Goal: Task Accomplishment & Management: Complete application form

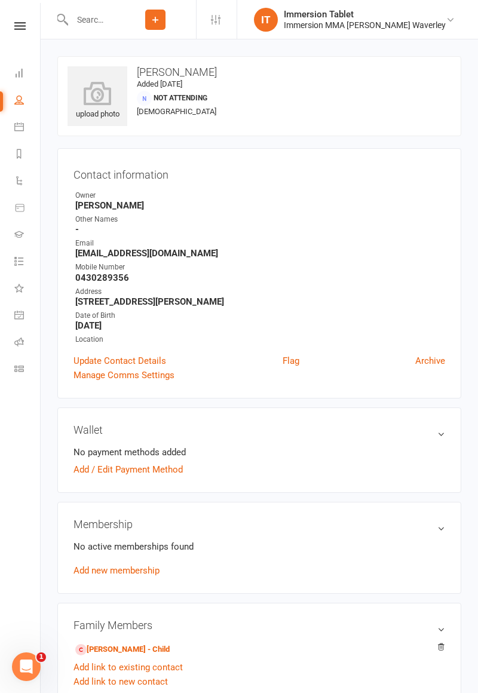
click at [8, 27] on link at bounding box center [20, 26] width 42 height 8
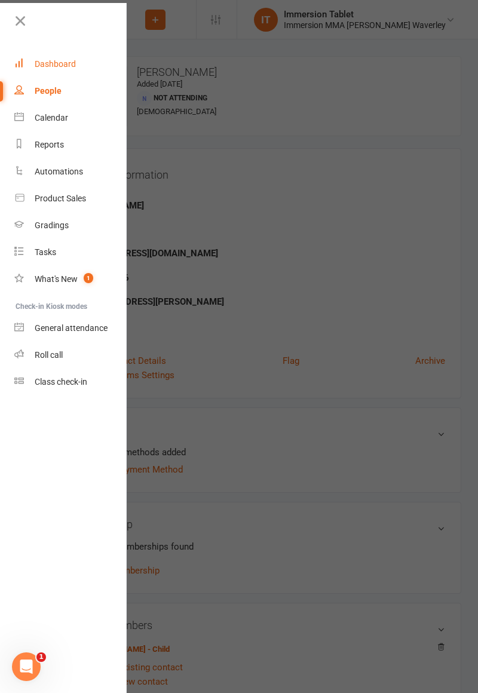
click at [36, 57] on link "Dashboard" at bounding box center [70, 64] width 113 height 27
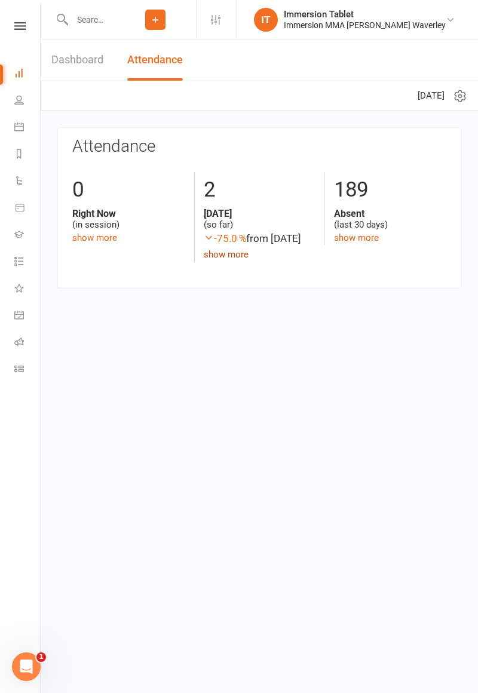
click at [220, 257] on link "show more" at bounding box center [226, 254] width 45 height 11
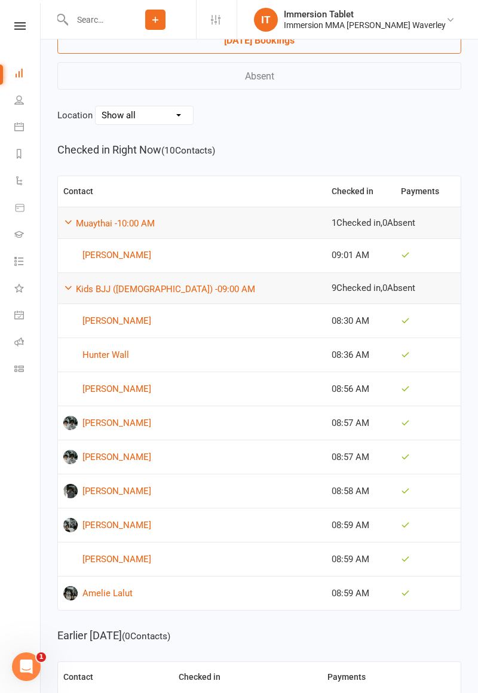
scroll to position [79, 0]
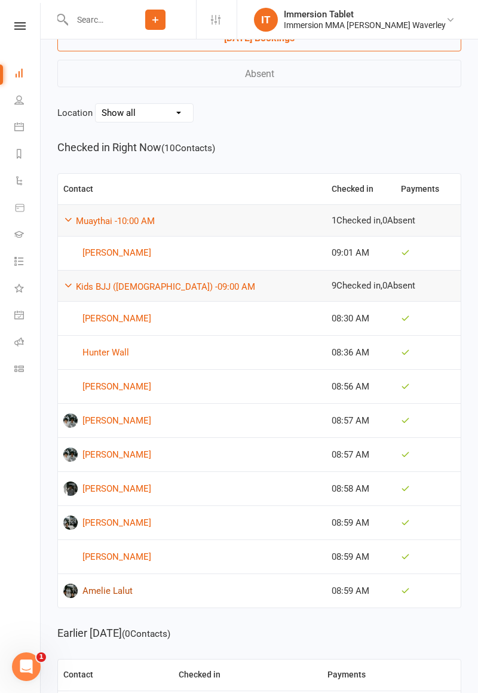
click at [103, 593] on link "Amelie Lalut" at bounding box center [191, 591] width 257 height 14
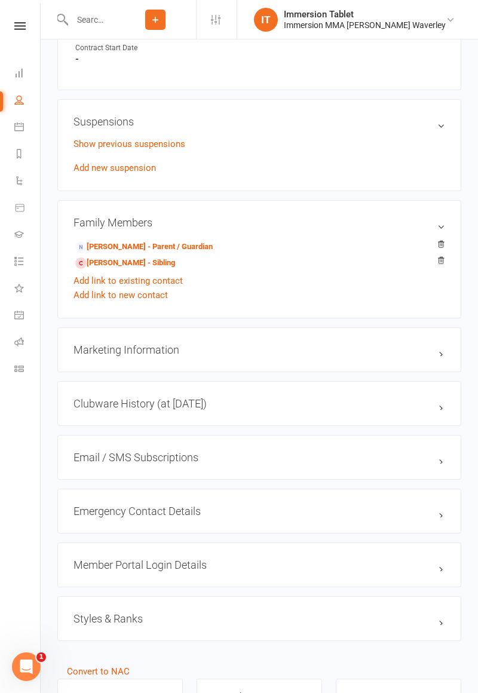
scroll to position [716, 0]
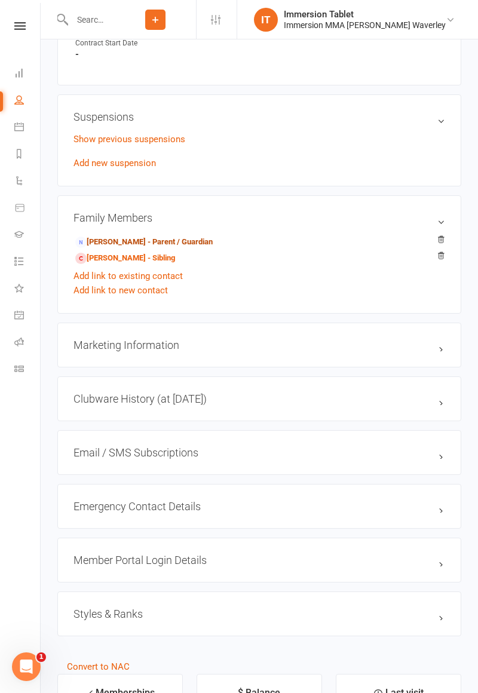
click at [99, 241] on link "[PERSON_NAME] - Parent / Guardian" at bounding box center [143, 242] width 137 height 13
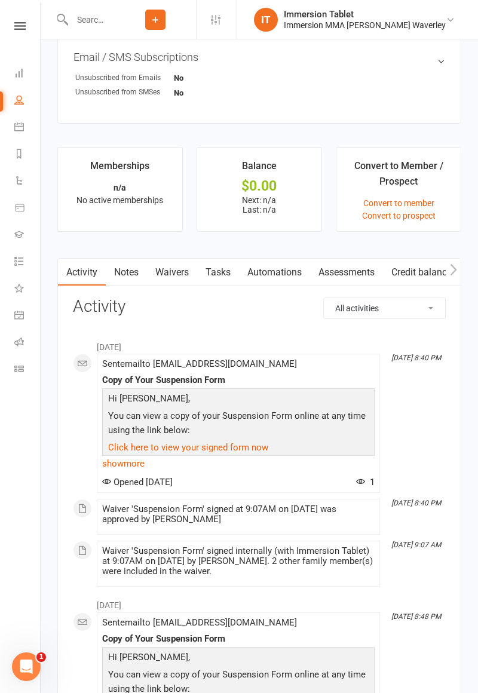
scroll to position [823, 0]
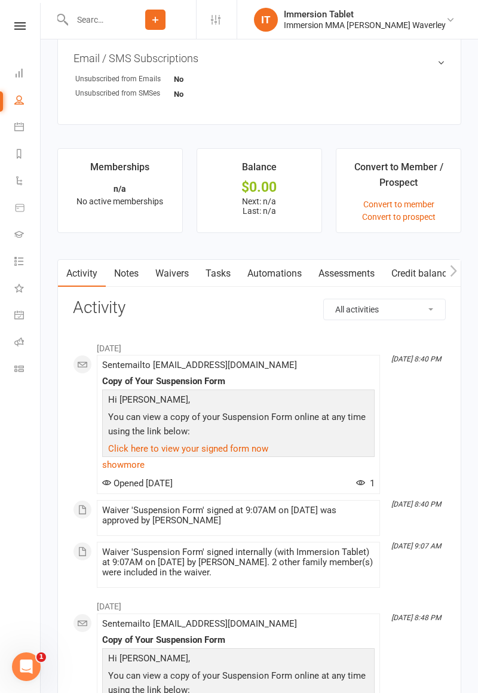
click at [170, 277] on link "Waivers" at bounding box center [172, 273] width 50 height 27
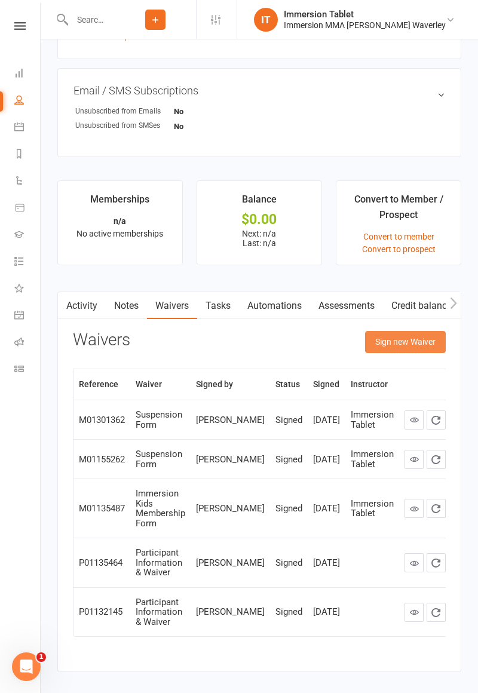
click at [409, 348] on button "Sign new Waiver" at bounding box center [405, 342] width 81 height 22
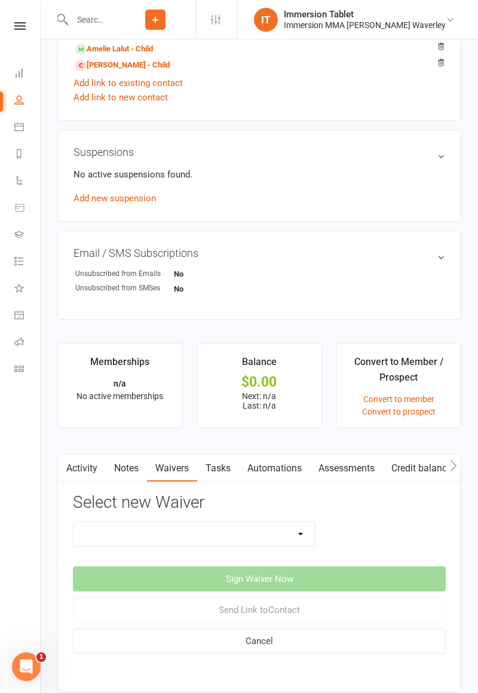
click at [202, 531] on select "Cancellation Form Immersion 10 Class Pass Form Immersion 10 Class Pass Form (Pa…" at bounding box center [193, 534] width 241 height 24
select select "10639"
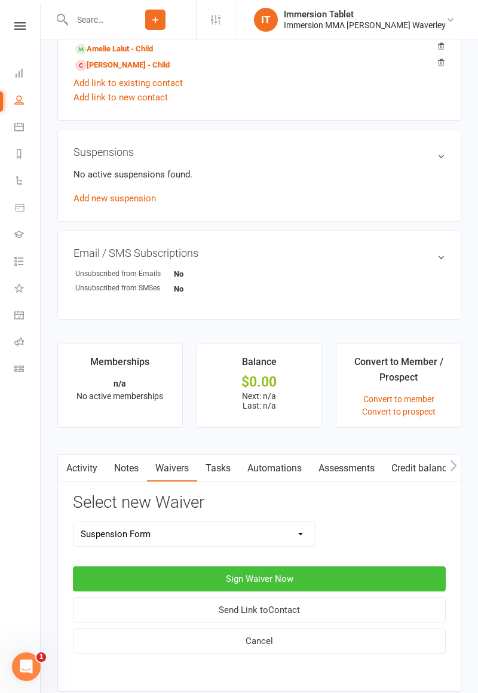
click at [257, 582] on button "Sign Waiver Now" at bounding box center [259, 578] width 373 height 25
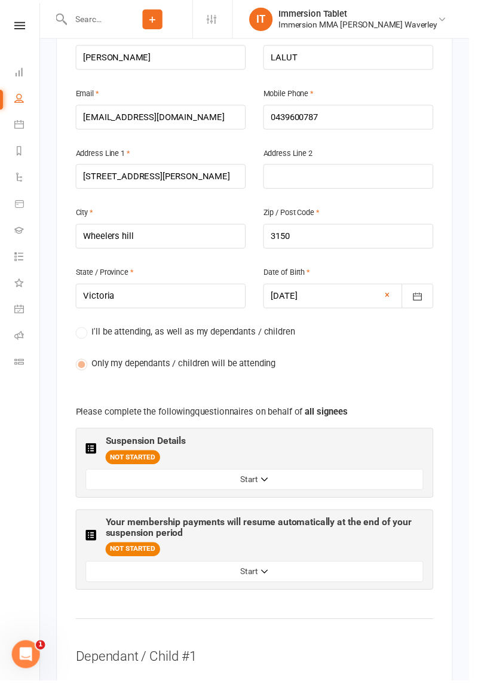
scroll to position [386, 0]
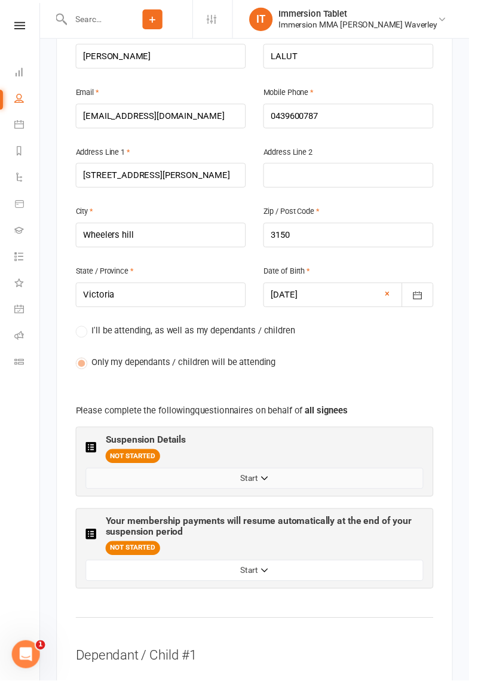
click at [270, 477] on button "Start" at bounding box center [259, 488] width 344 height 22
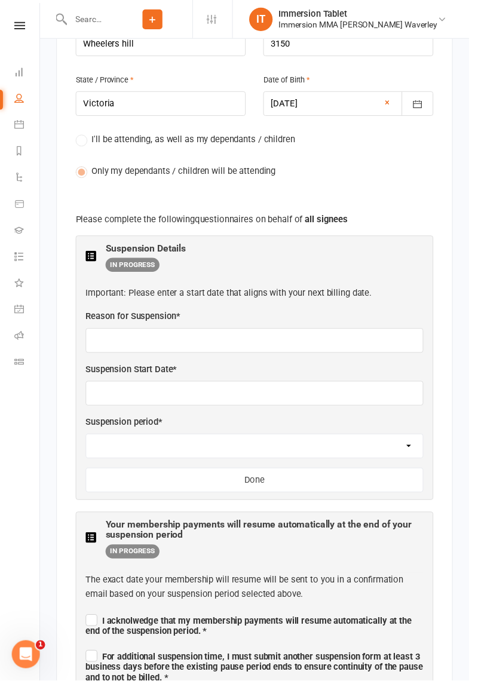
scroll to position [580, 0]
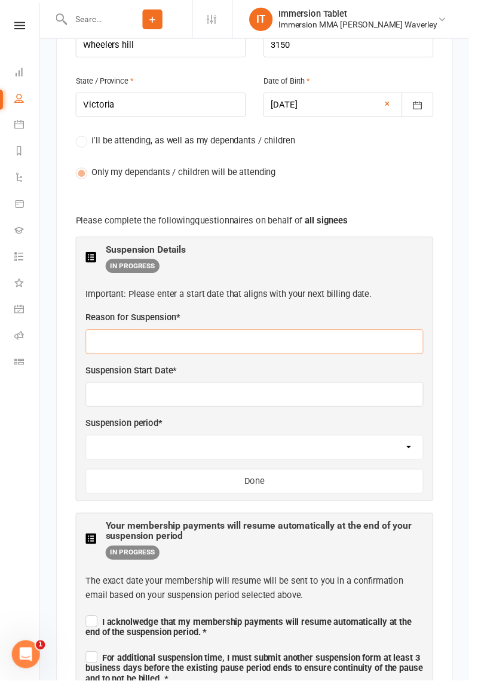
click at [298, 336] on input "text" at bounding box center [259, 348] width 344 height 25
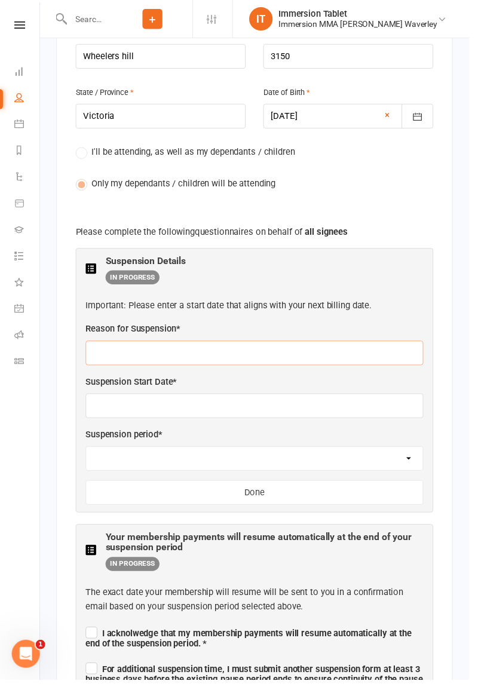
click at [207, 348] on input "text" at bounding box center [259, 360] width 344 height 25
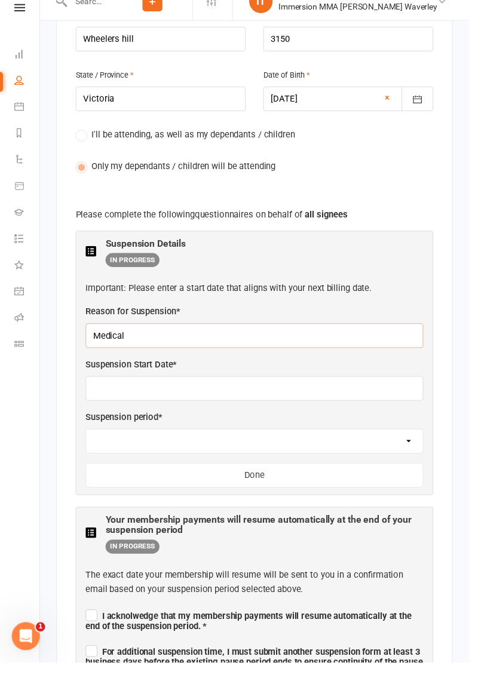
type input "Medical"
click at [162, 401] on input "text" at bounding box center [259, 413] width 344 height 25
click at [173, 401] on input "text" at bounding box center [259, 413] width 344 height 25
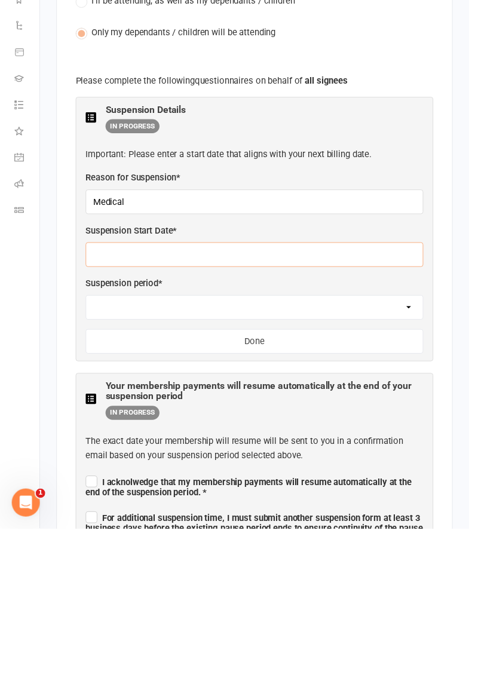
click at [176, 401] on input "text" at bounding box center [259, 413] width 344 height 25
type input "[DATE]"
click at [178, 456] on select "2 weeks 4 weeks" at bounding box center [259, 468] width 343 height 24
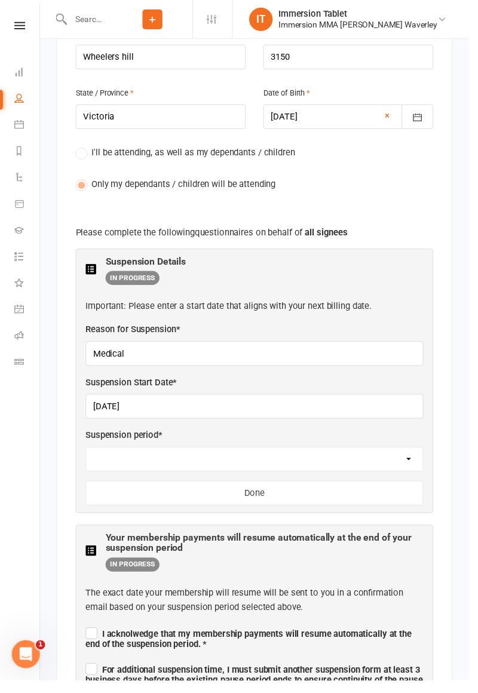
select select "4 weeks"
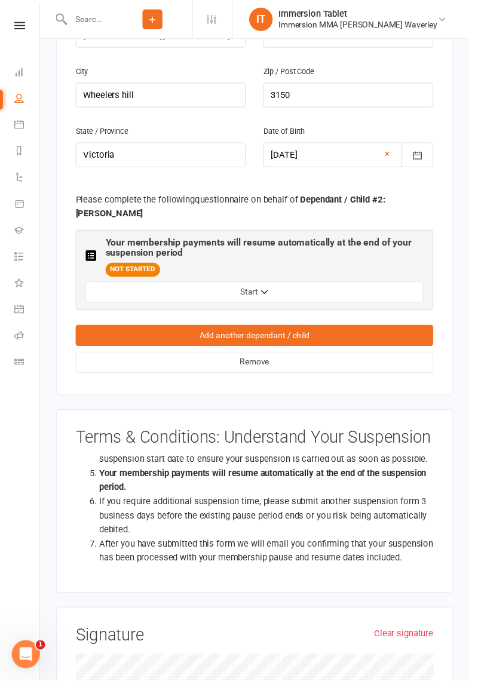
scroll to position [2093, 0]
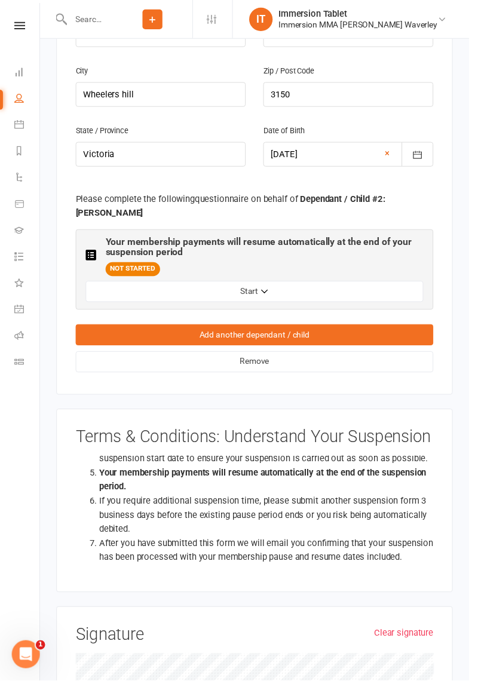
click at [410, 637] on link "Clear signature" at bounding box center [411, 644] width 60 height 14
click at [357, 286] on button "Start" at bounding box center [259, 297] width 344 height 22
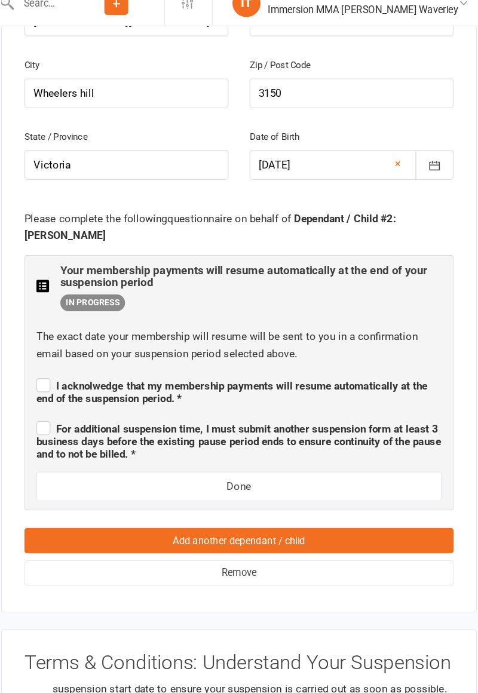
click at [99, 376] on span "For additional suspension time, I must submit another suspension form at least …" at bounding box center [259, 392] width 344 height 32
click at [99, 370] on input "For additional suspension time, I must submit another suspension form at least …" at bounding box center [259, 370] width 344 height 0
click at [93, 339] on span "I acknolwedge that my membership payments will resume automatically at the end …" at bounding box center [253, 350] width 332 height 22
click at [93, 334] on input "I acknolwedge that my membership payments will resume automatically at the end …" at bounding box center [259, 334] width 344 height 0
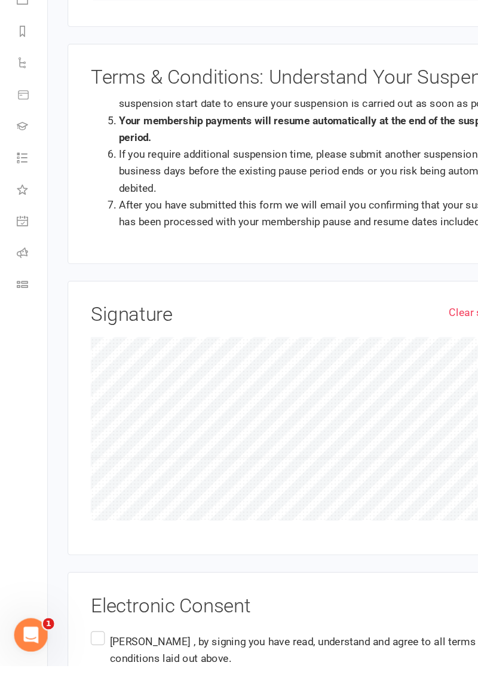
scroll to position [2488, 0]
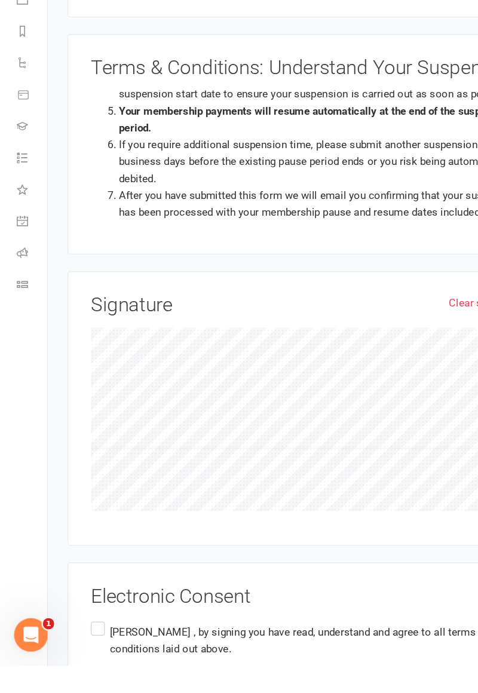
click at [196, 657] on p "[PERSON_NAME] , by signing you have read, understand and agree to all terms and…" at bounding box center [267, 671] width 348 height 29
click at [85, 653] on input "[PERSON_NAME] , by signing you have read, understand and agree to all terms and…" at bounding box center [81, 653] width 8 height 0
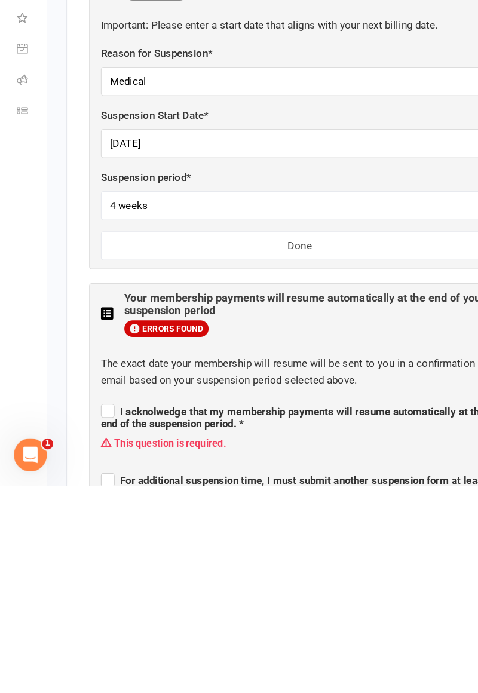
scroll to position [596, 0]
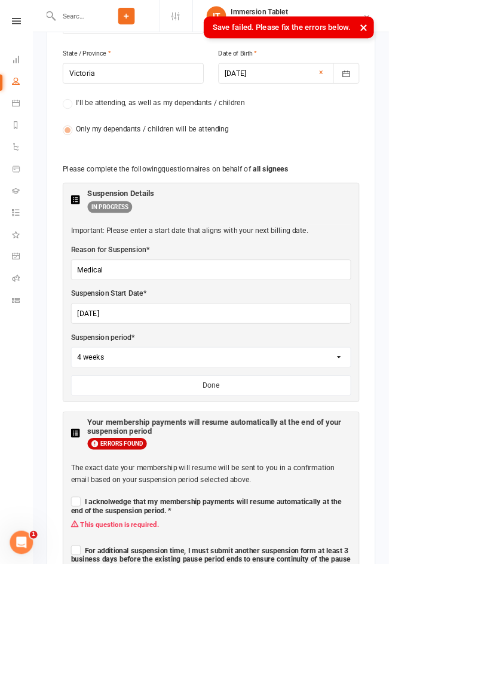
click at [145, 612] on span "I acknolwedge that my membership payments will resume automatically at the end …" at bounding box center [253, 623] width 332 height 22
click at [145, 606] on input "I acknolwedge that my membership payments will resume automatically at the end …" at bounding box center [259, 606] width 344 height 0
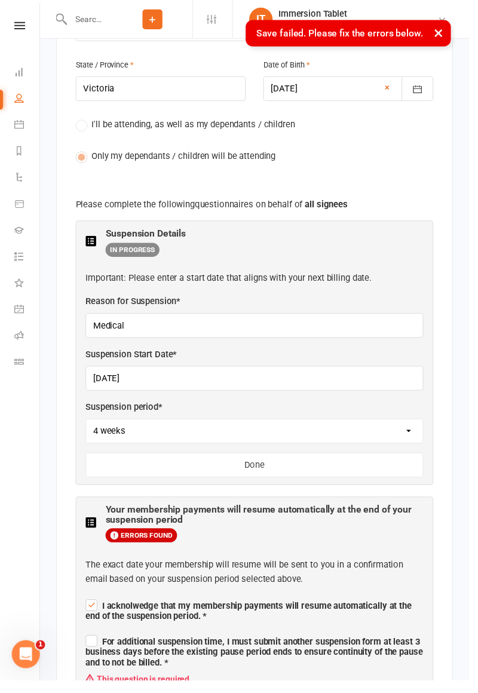
click at [105, 648] on span "For additional suspension time, I must submit another suspension form at least …" at bounding box center [259, 664] width 344 height 32
click at [105, 643] on input "For additional suspension time, I must submit another suspension form at least …" at bounding box center [259, 643] width 344 height 0
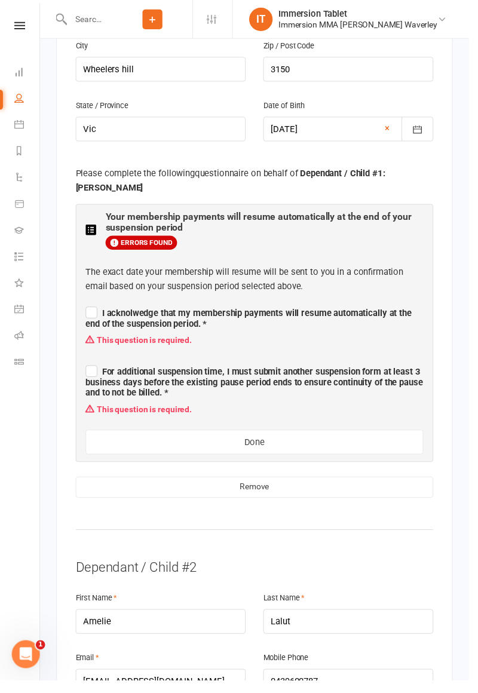
scroll to position [1563, 0]
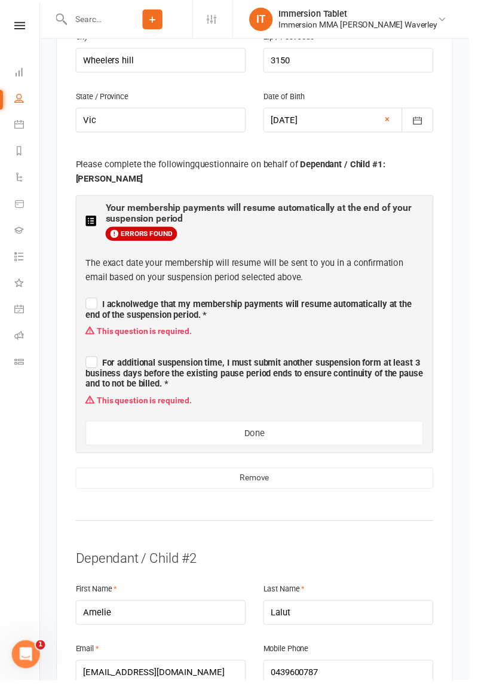
click at [164, 305] on span "I acknolwedge that my membership payments will resume automatically at the end …" at bounding box center [253, 316] width 332 height 22
click at [164, 299] on input "I acknolwedge that my membership payments will resume automatically at the end …" at bounding box center [259, 299] width 344 height 0
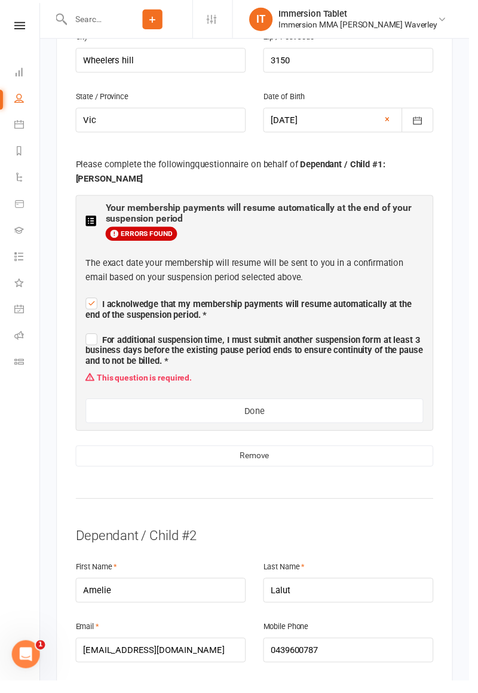
click at [142, 341] on span "For additional suspension time, I must submit another suspension form at least …" at bounding box center [259, 357] width 344 height 32
click at [142, 336] on input "For additional suspension time, I must submit another suspension form at least …" at bounding box center [259, 336] width 344 height 0
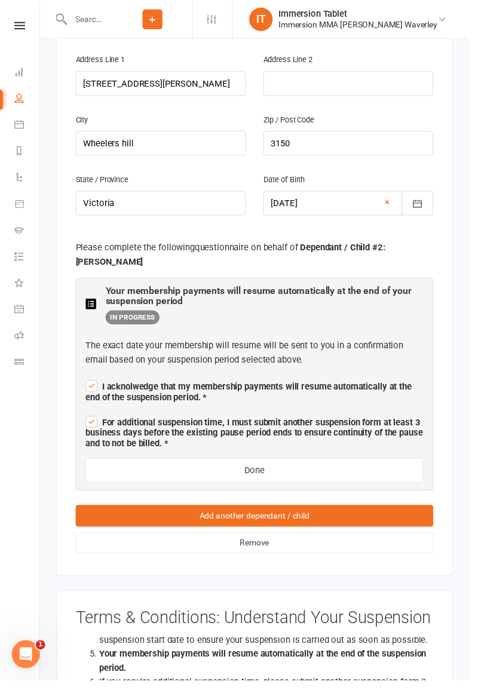
scroll to position [2620, 0]
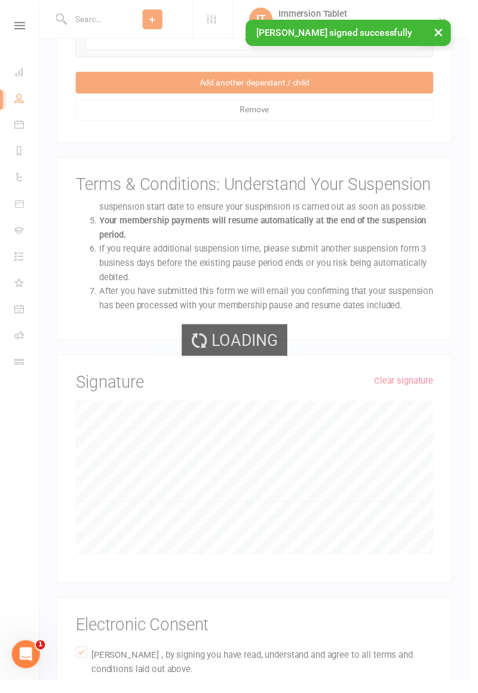
scroll to position [2269, 0]
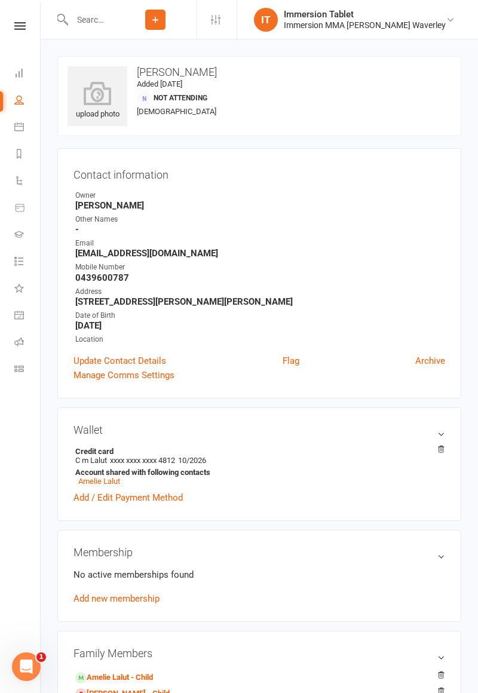
scroll to position [2, 0]
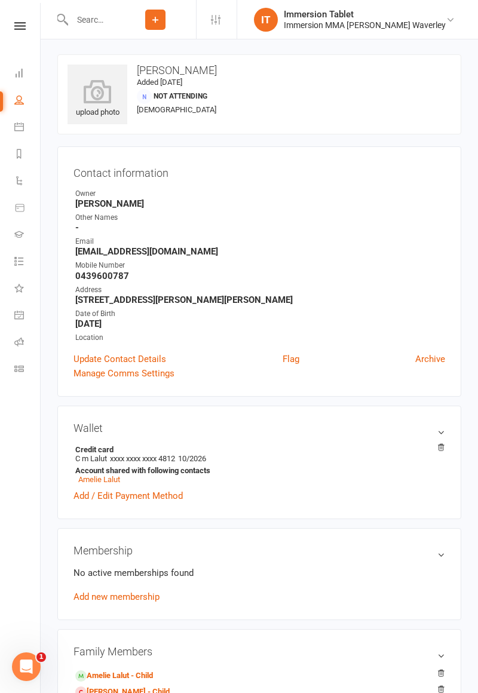
click at [106, 22] on input "text" at bounding box center [91, 19] width 47 height 17
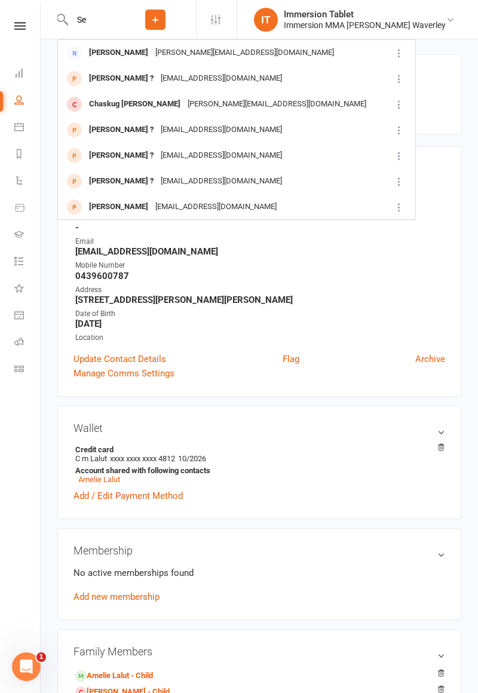
type input "S"
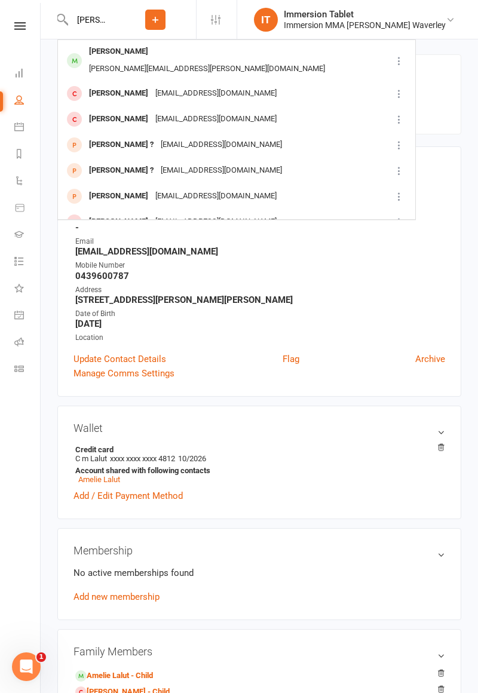
type input "[PERSON_NAME] sex"
click at [165, 60] on div "[PERSON_NAME][EMAIL_ADDRESS][PERSON_NAME][DOMAIN_NAME]" at bounding box center [206, 68] width 243 height 17
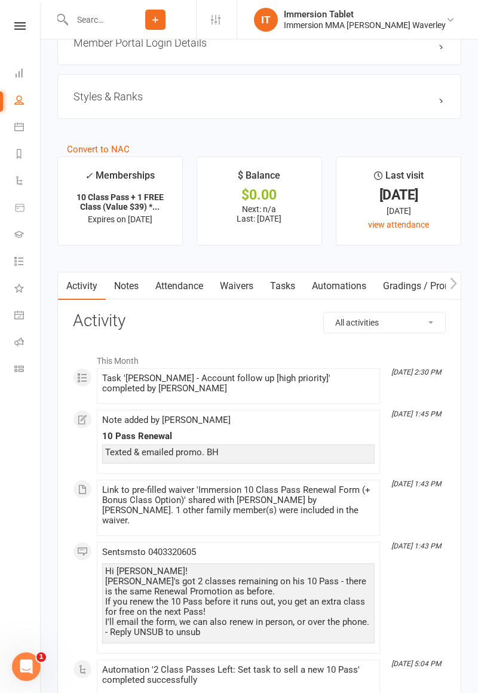
click at [241, 284] on link "Waivers" at bounding box center [236, 285] width 50 height 27
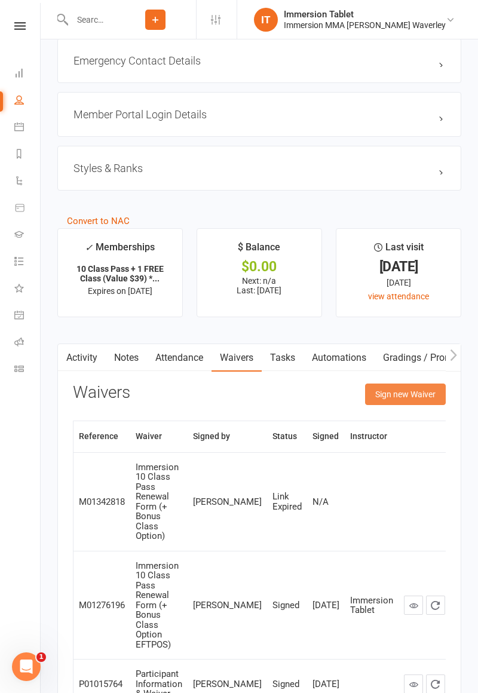
click at [407, 397] on button "Sign new Waiver" at bounding box center [405, 395] width 81 height 22
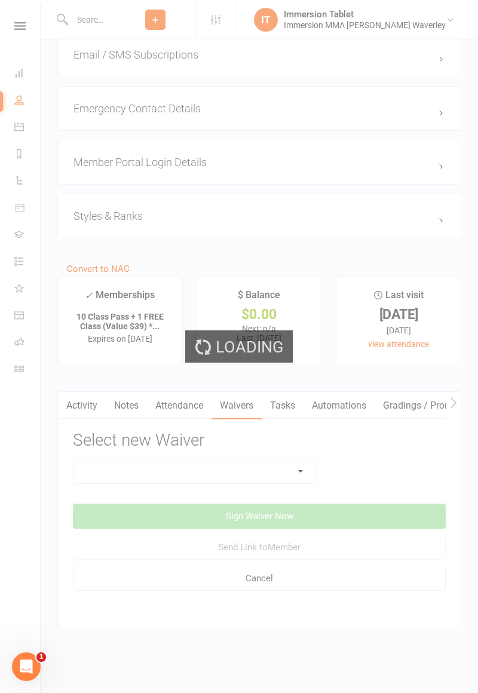
scroll to position [1023, 0]
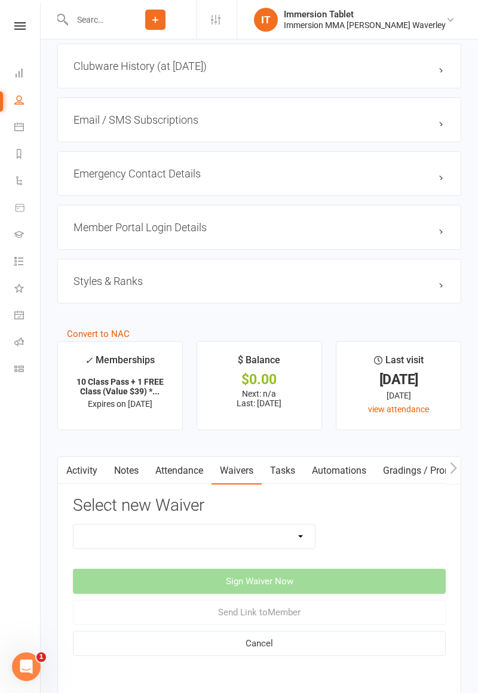
click at [211, 536] on select "Cancellation Form Immersion 10 Class Pass Form Immersion 10 Class Pass Form (Pa…" at bounding box center [193, 537] width 241 height 24
select select "13993"
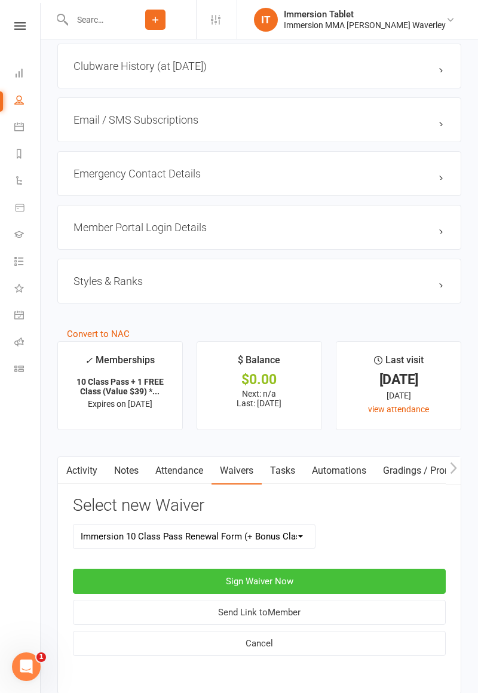
click at [315, 575] on button "Sign Waiver Now" at bounding box center [259, 581] width 373 height 25
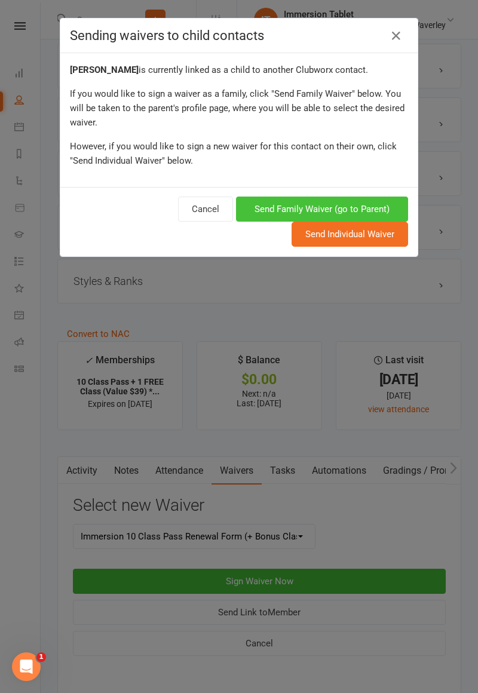
click at [381, 209] on button "Send Family Waiver (go to Parent)" at bounding box center [322, 209] width 172 height 25
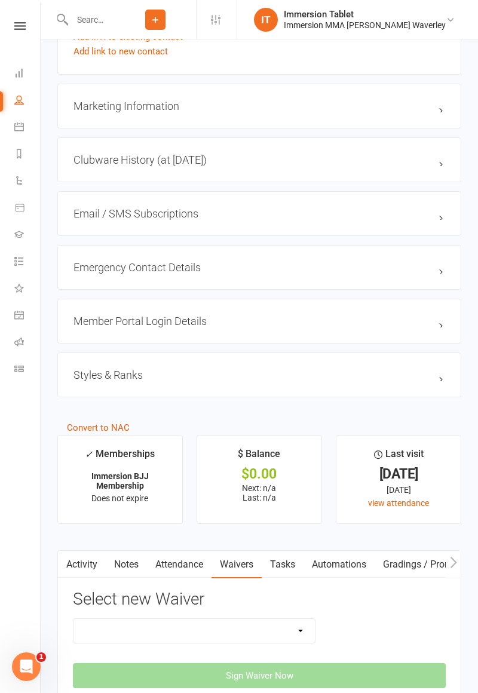
scroll to position [1013, 0]
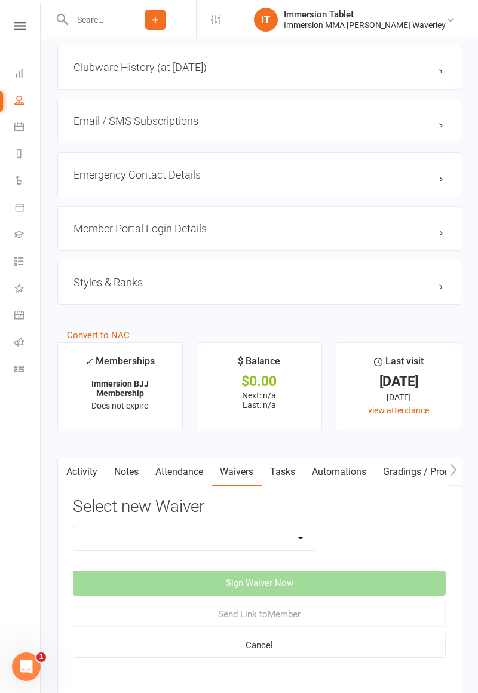
click at [296, 527] on select "Cancellation Form Immersion 10 Class Pass Form Immersion 10 Class Pass Form (Pa…" at bounding box center [193, 538] width 241 height 24
select select "13993"
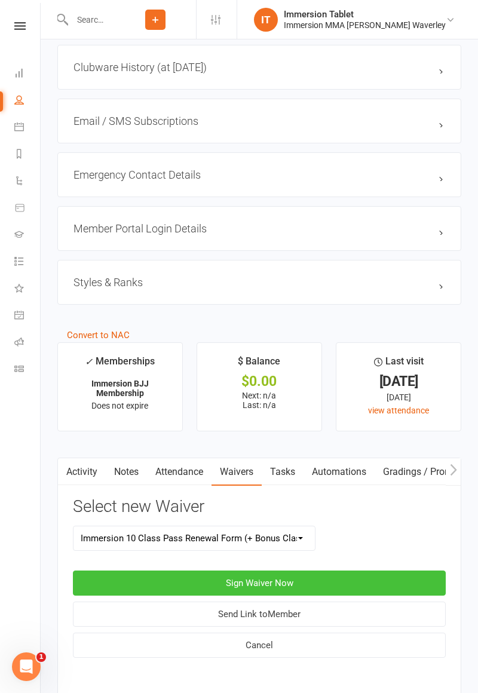
click at [296, 574] on button "Sign Waiver Now" at bounding box center [259, 583] width 373 height 25
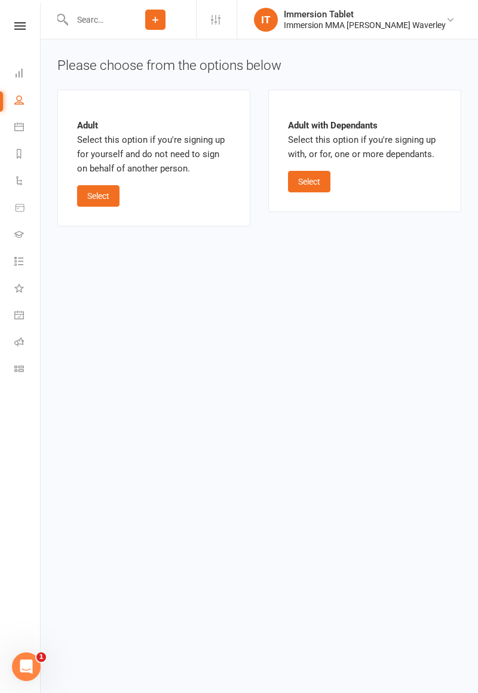
click at [330, 201] on div "Adult with Dependants Select this option if you're signing up with, or for, one…" at bounding box center [364, 151] width 193 height 122
click at [321, 182] on button "Select" at bounding box center [309, 182] width 42 height 22
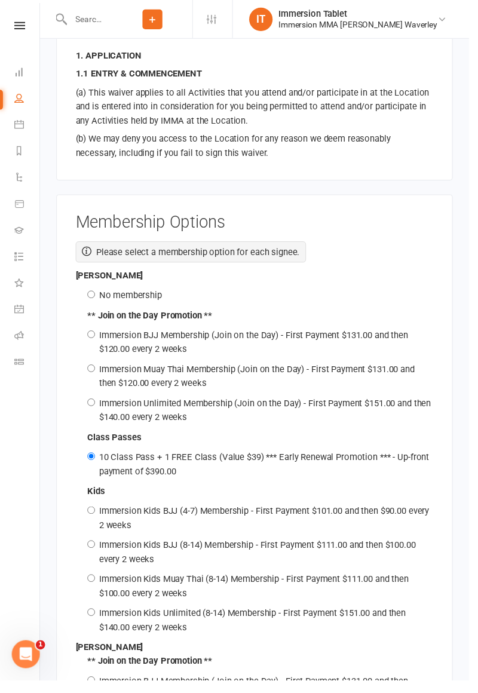
scroll to position [1722, 0]
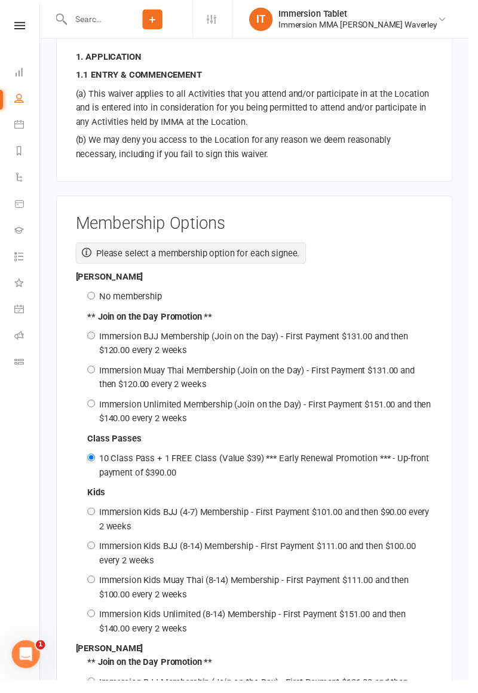
click at [136, 297] on label "No membership" at bounding box center [133, 302] width 64 height 11
click at [97, 298] on input "No membership" at bounding box center [93, 302] width 8 height 8
radio input "true"
radio input "false"
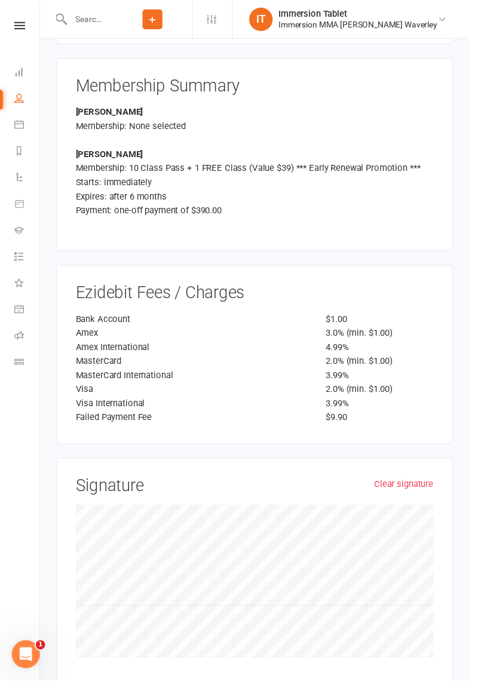
scroll to position [2803, 0]
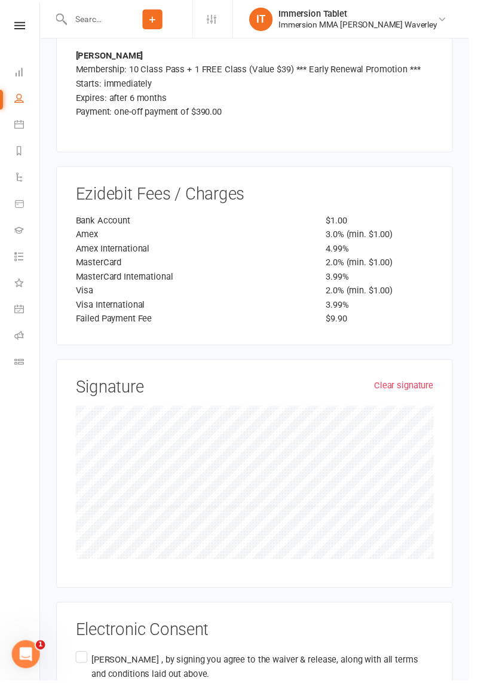
click at [161, 692] on p "You also agree that all entered information is true and correct." at bounding box center [267, 706] width 348 height 14
click at [85, 661] on input "[PERSON_NAME] , by signing you agree to the waiver & release, along with all te…" at bounding box center [81, 661] width 8 height 0
click at [104, 666] on p "[PERSON_NAME] , by signing you agree to the waiver & release, along with all te…" at bounding box center [267, 680] width 348 height 29
click at [85, 661] on input "[PERSON_NAME] , by signing you agree to the waiver & release, along with all te…" at bounding box center [81, 661] width 8 height 0
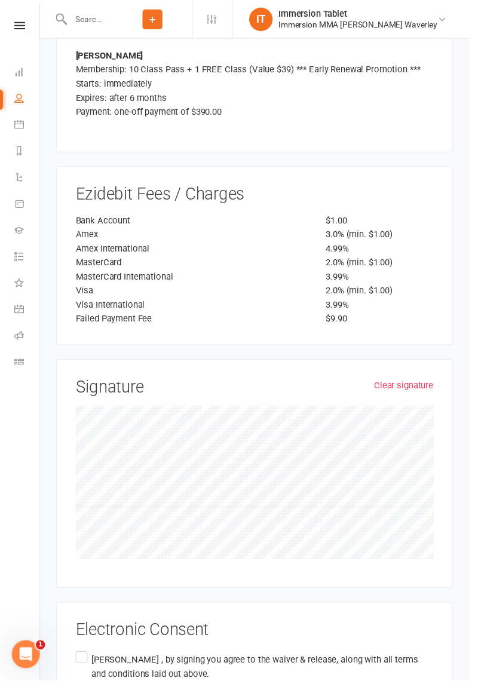
click at [97, 666] on p "[PERSON_NAME] , by signing you agree to the waiver & release, along with all te…" at bounding box center [267, 680] width 348 height 29
click at [85, 661] on input "[PERSON_NAME] , by signing you agree to the waiver & release, along with all te…" at bounding box center [81, 661] width 8 height 0
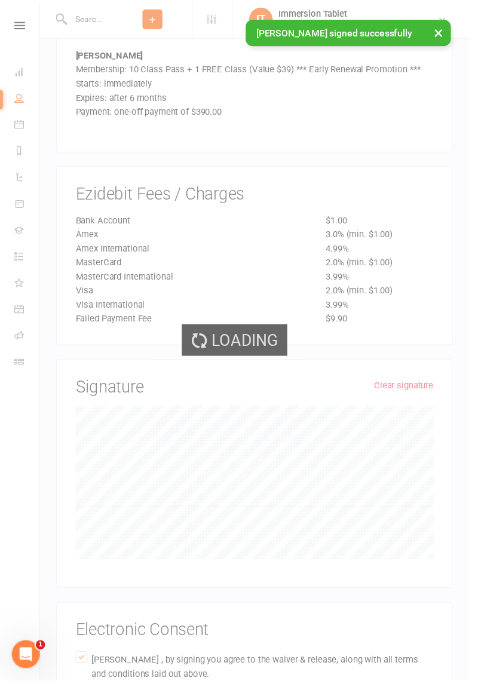
scroll to position [2452, 0]
